Goal: Browse casually

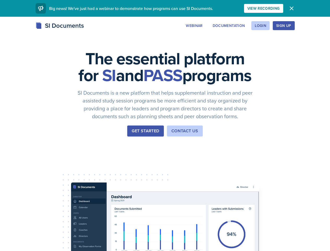
click at [165, 125] on div "The essential platform for SI and PASS programs SI Documents is a new platform …" at bounding box center [165, 175] width 330 height 317
click at [280, 8] on div "View Recording" at bounding box center [263, 8] width 32 height 4
click at [293, 8] on icon "button" at bounding box center [291, 8] width 3 height 3
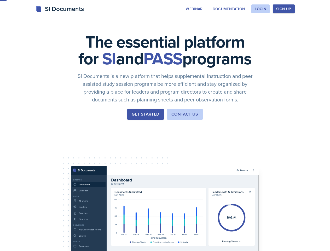
click at [226, 26] on div "The essential platform for SI and PASS programs SI Documents is a new platform …" at bounding box center [165, 158] width 330 height 317
click at [260, 26] on div "The essential platform for SI and PASS programs SI Documents is a new platform …" at bounding box center [165, 158] width 330 height 317
click at [292, 26] on div "The essential platform for SI and PASS programs SI Documents is a new platform …" at bounding box center [165, 158] width 330 height 317
click at [315, 26] on div "The essential platform for SI and PASS programs SI Documents is a new platform …" at bounding box center [165, 158] width 330 height 317
click at [31, 164] on div "The essential platform for SI and PASS programs SI Documents is a new platform …" at bounding box center [165, 158] width 330 height 317
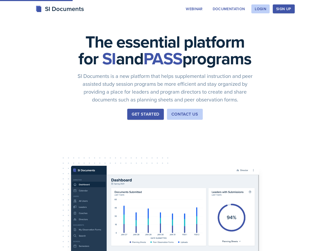
click at [70, 164] on div "The essential platform for SI and PASS programs SI Documents is a new platform …" at bounding box center [165, 158] width 330 height 317
